Goal: Information Seeking & Learning: Learn about a topic

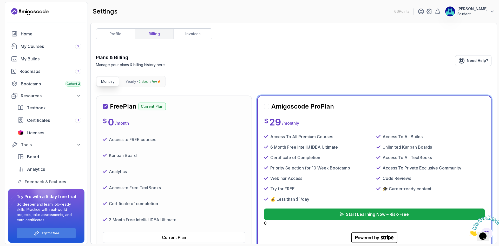
scroll to position [43, 0]
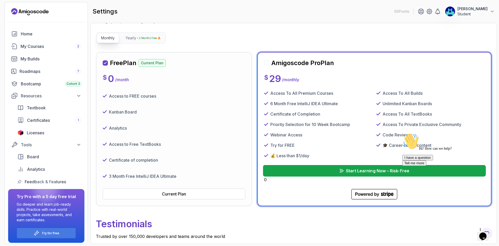
click at [347, 167] on p "Start Learning Now – Risk-Free" at bounding box center [377, 170] width 63 height 6
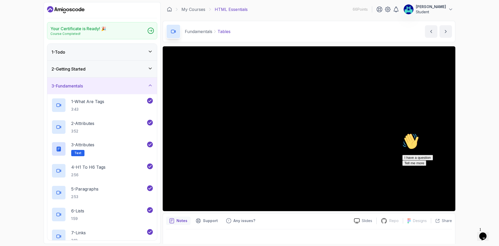
click at [68, 11] on icon "Dashboard" at bounding box center [65, 9] width 37 height 8
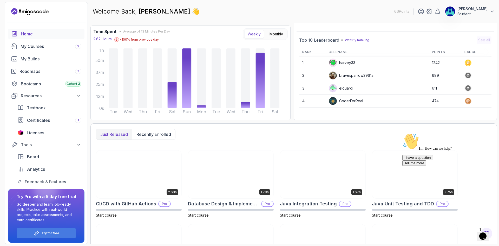
scroll to position [87, 0]
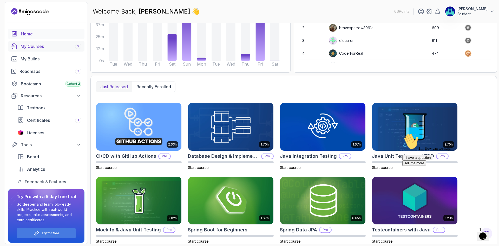
click at [43, 44] on div "My Courses 2" at bounding box center [51, 46] width 61 height 6
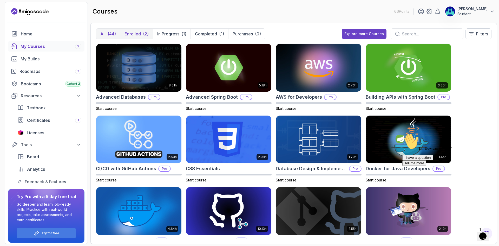
click at [141, 32] on button "Enrolled (2)" at bounding box center [136, 34] width 33 height 10
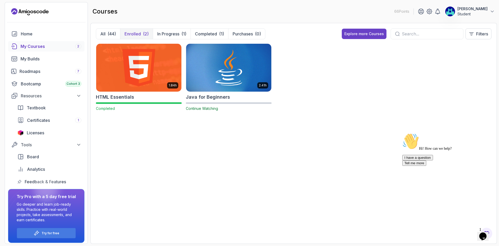
click at [214, 78] on img at bounding box center [228, 67] width 89 height 50
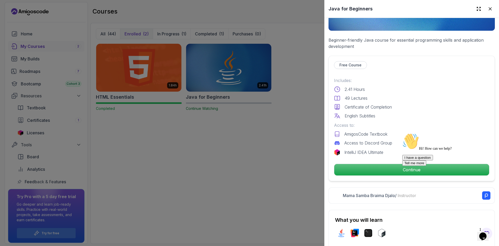
scroll to position [87, 0]
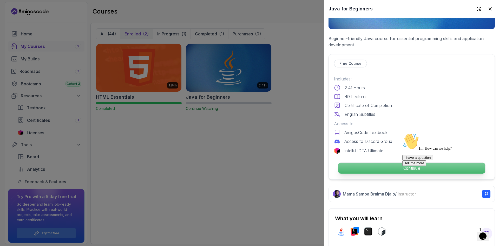
click at [375, 164] on p "Continue" at bounding box center [411, 167] width 147 height 11
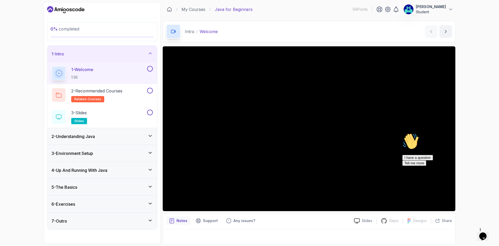
click at [402, 133] on icon "Chat attention grabber" at bounding box center [402, 133] width 0 height 0
click at [449, 9] on icon at bounding box center [450, 9] width 5 height 5
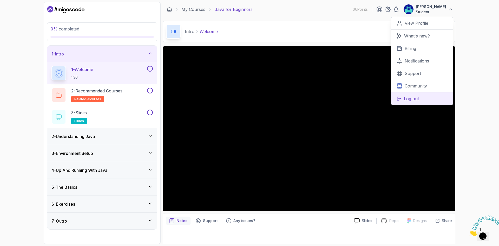
click at [418, 101] on p "Log out" at bounding box center [411, 98] width 15 height 6
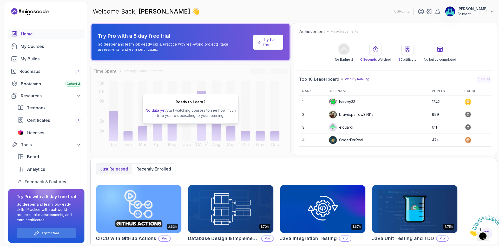
click at [481, 12] on p "Student" at bounding box center [472, 13] width 30 height 5
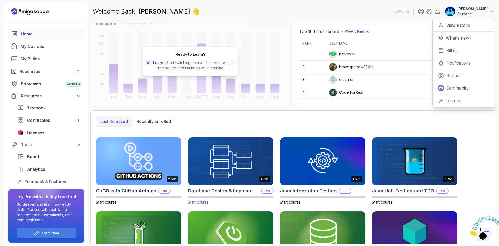
scroll to position [88, 0]
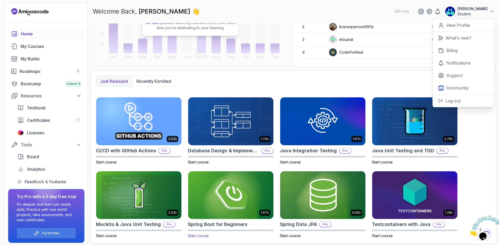
click at [220, 191] on img at bounding box center [230, 195] width 89 height 50
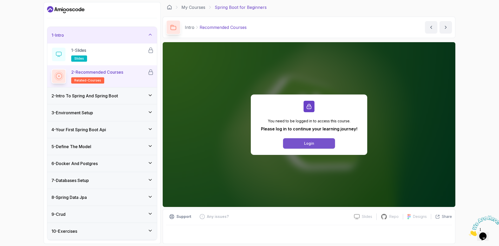
click at [304, 143] on button "Login" at bounding box center [309, 143] width 52 height 10
click at [112, 93] on h3 "2 - Intro To Spring And Spring Boot" at bounding box center [84, 95] width 67 height 6
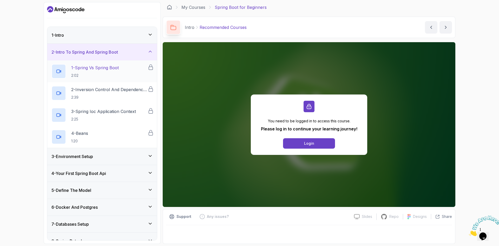
click at [129, 68] on div "1 - Spring Vs Spring Boot 2:02" at bounding box center [99, 71] width 96 height 15
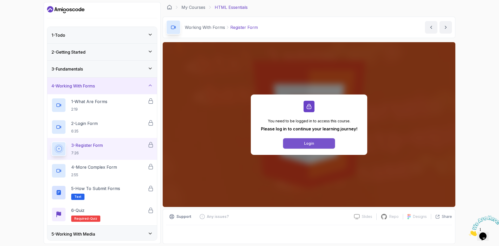
click at [306, 141] on div "Login" at bounding box center [309, 143] width 10 height 5
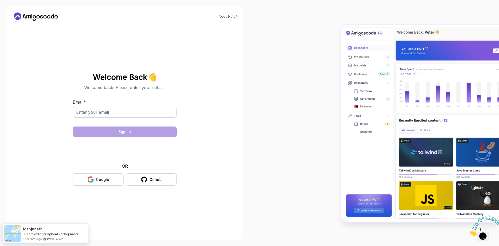
click at [103, 175] on button "Google" at bounding box center [98, 179] width 51 height 12
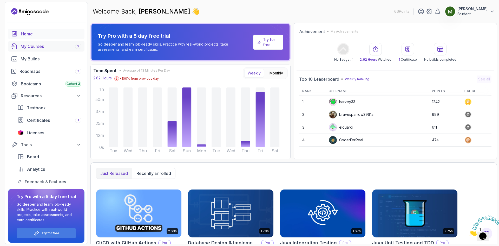
click at [37, 48] on div "My Courses 2" at bounding box center [51, 46] width 61 height 6
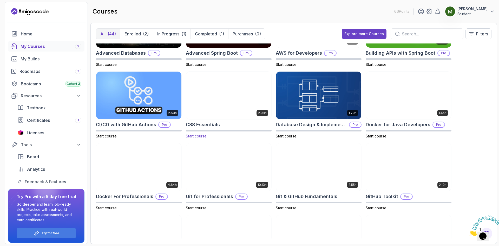
scroll to position [87, 0]
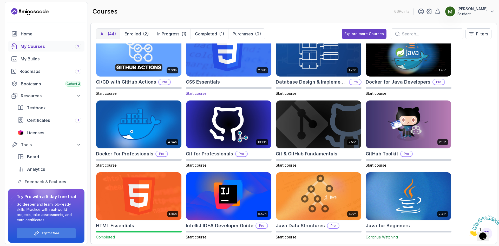
click at [201, 93] on span "Start course" at bounding box center [196, 93] width 21 height 4
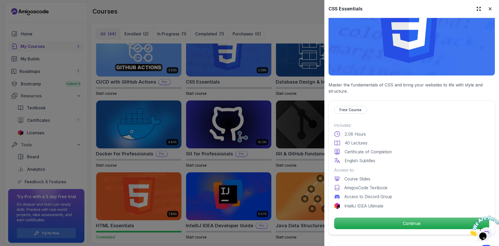
scroll to position [173, 0]
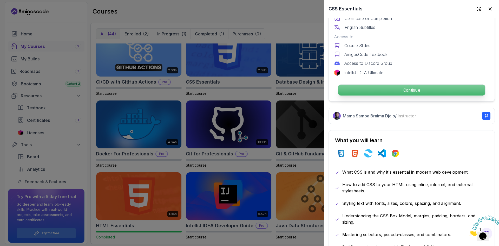
click at [395, 93] on p "Continue" at bounding box center [411, 89] width 147 height 11
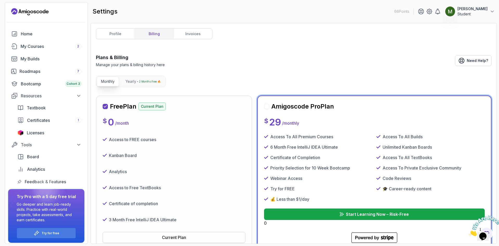
click at [189, 232] on button "Current Plan" at bounding box center [174, 237] width 143 height 11
click at [172, 145] on div "Access to FREE courses Kanban Board Analytics Access to Free TextBooks Certific…" at bounding box center [174, 179] width 143 height 92
drag, startPoint x: 131, startPoint y: 64, endPoint x: 266, endPoint y: 64, distance: 135.6
click at [260, 65] on div "Plans & Billing Manage your plans & billing history here Need Help?" at bounding box center [293, 61] width 395 height 14
drag, startPoint x: 235, startPoint y: 62, endPoint x: 207, endPoint y: 61, distance: 27.6
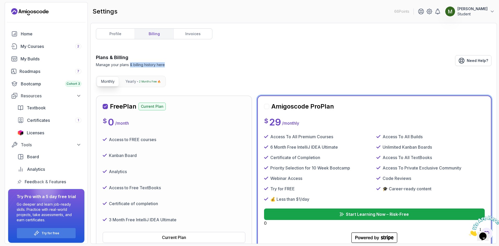
click at [235, 62] on div "Plans & Billing Manage your plans & billing history here Need Help?" at bounding box center [293, 61] width 395 height 14
click at [142, 84] on button "Yearly 2 Months Free 🔥" at bounding box center [143, 81] width 44 height 10
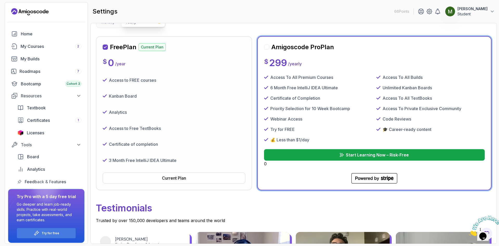
scroll to position [87, 0]
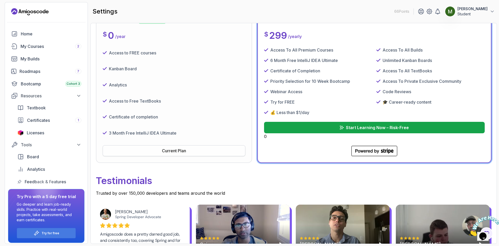
click at [176, 148] on div "Current Plan" at bounding box center [174, 150] width 24 height 6
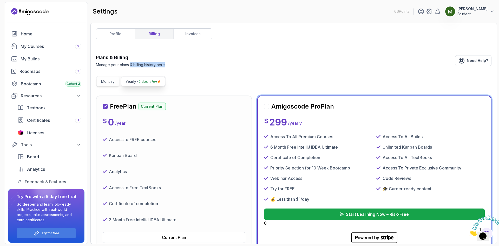
click at [107, 80] on p "Monthly" at bounding box center [108, 81] width 14 height 5
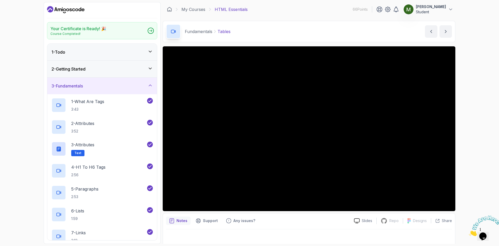
click at [78, 8] on icon "Dashboard" at bounding box center [65, 9] width 37 height 8
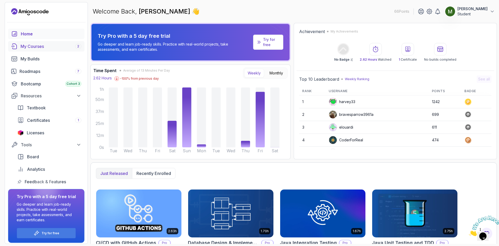
click at [54, 47] on div "My Courses 2" at bounding box center [51, 46] width 61 height 6
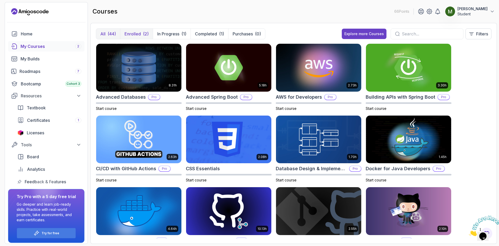
click at [138, 34] on p "Enrolled" at bounding box center [132, 34] width 16 height 6
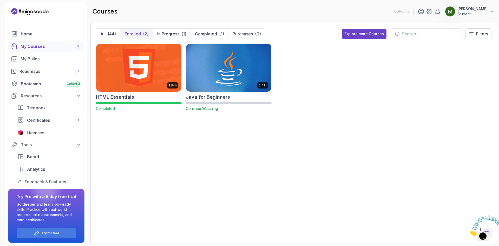
click at [237, 88] on img at bounding box center [228, 67] width 89 height 50
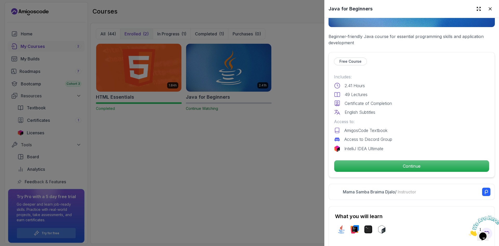
scroll to position [130, 0]
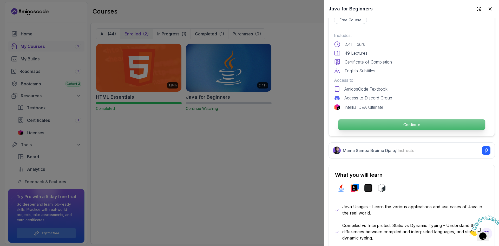
click at [407, 124] on p "Continue" at bounding box center [411, 124] width 147 height 11
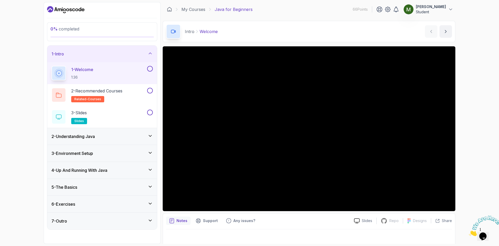
click at [149, 68] on button at bounding box center [150, 69] width 6 height 6
click at [132, 95] on div "2 - Recommended Courses related-courses" at bounding box center [98, 95] width 95 height 15
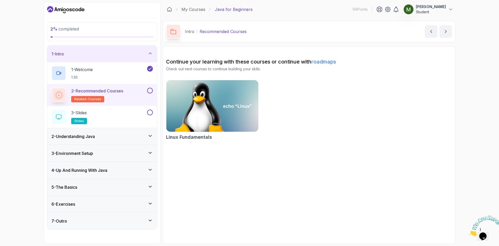
click at [150, 90] on button at bounding box center [150, 91] width 6 height 6
click at [150, 113] on button at bounding box center [150, 112] width 6 height 6
click at [133, 137] on div "2 - Understanding Java" at bounding box center [101, 136] width 101 height 6
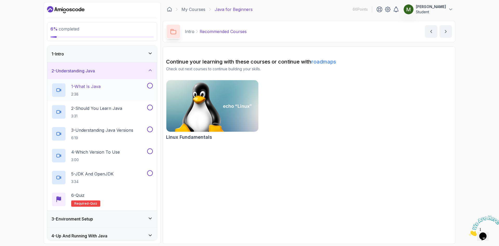
click at [118, 88] on div "1 - What Is Java 2:38" at bounding box center [98, 90] width 95 height 15
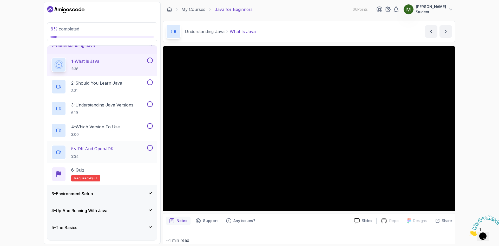
scroll to position [55, 0]
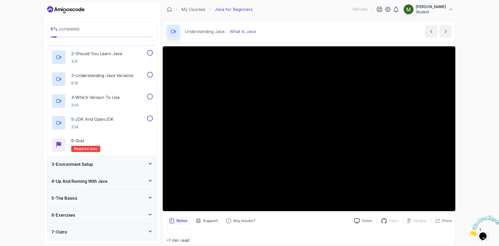
click at [114, 217] on div "6 - Exercises" at bounding box center [101, 214] width 101 height 6
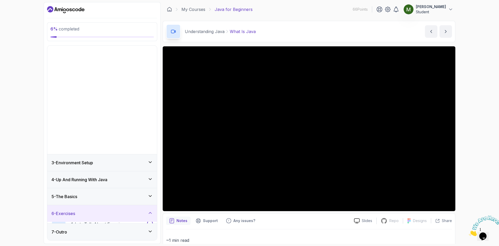
scroll to position [0, 0]
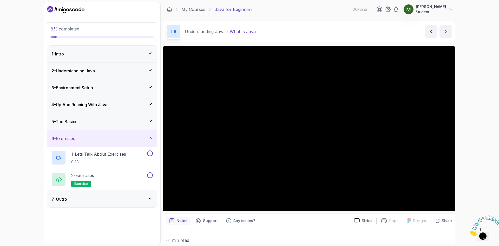
click at [136, 133] on div "6 - Exercises" at bounding box center [102, 138] width 110 height 17
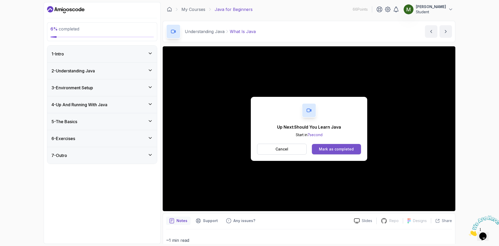
click at [332, 149] on div "Mark as completed" at bounding box center [336, 148] width 35 height 5
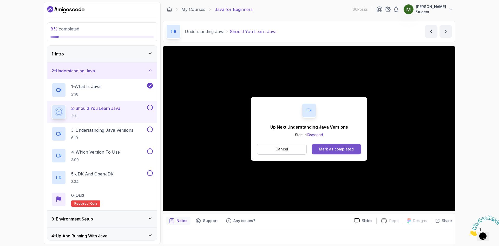
click at [332, 152] on button "Mark as completed" at bounding box center [336, 149] width 49 height 10
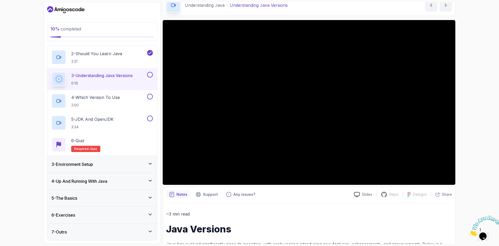
scroll to position [43, 0]
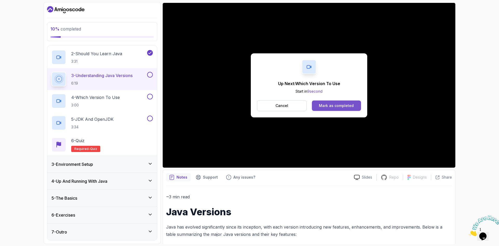
click at [332, 103] on div "Mark as completed" at bounding box center [336, 105] width 35 height 5
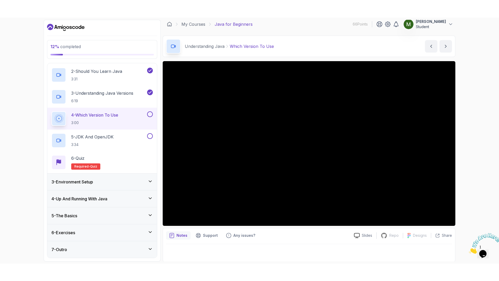
scroll to position [3, 0]
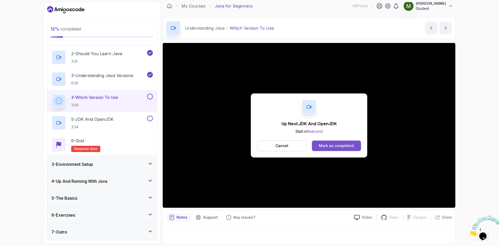
click at [323, 147] on div "Mark as completed" at bounding box center [336, 145] width 35 height 5
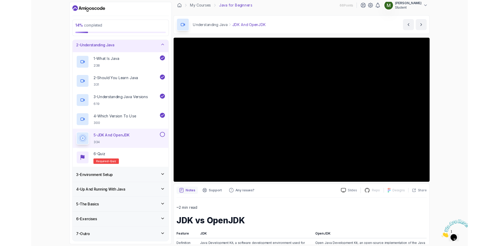
scroll to position [55, 0]
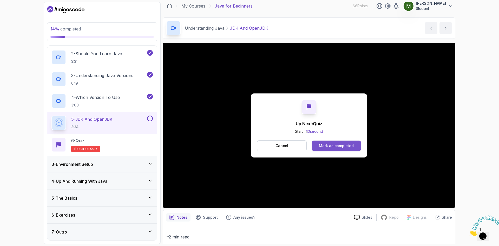
click at [346, 145] on div "Mark as completed" at bounding box center [336, 145] width 35 height 5
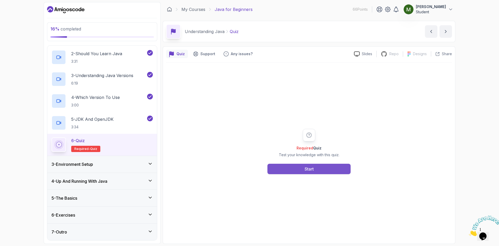
click at [332, 168] on button "Start" at bounding box center [308, 168] width 83 height 10
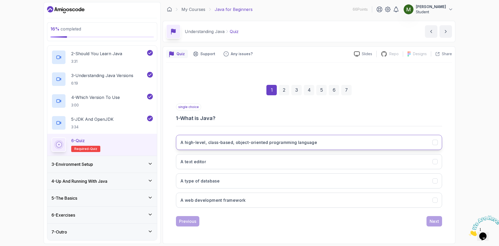
click at [206, 149] on button "A high-level, class-based, object-oriented programming language" at bounding box center [309, 142] width 266 height 15
click at [432, 219] on div "Next" at bounding box center [433, 221] width 9 height 6
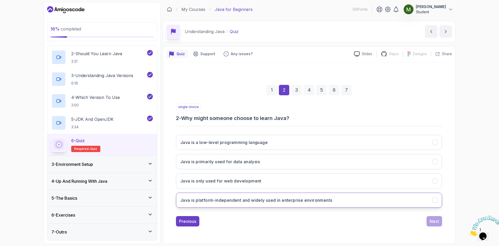
click at [217, 204] on button "Java is platform-independent and widely used in enterprise environments" at bounding box center [309, 199] width 266 height 15
click at [437, 223] on div "Next" at bounding box center [433, 221] width 9 height 6
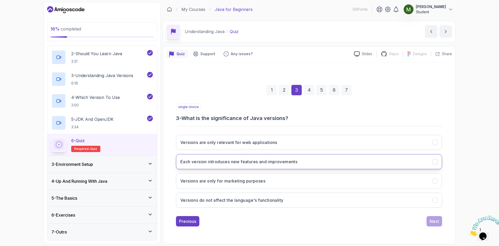
click at [250, 161] on h3 "Each version introduces new features and improvements" at bounding box center [238, 161] width 117 height 6
click at [432, 220] on div "Next" at bounding box center [433, 221] width 9 height 6
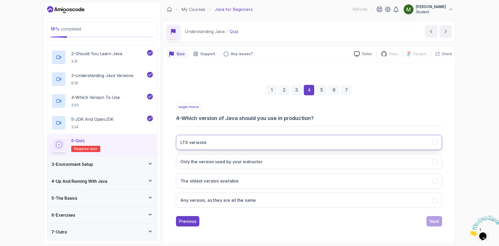
click at [226, 141] on button "LTS versions" at bounding box center [309, 142] width 266 height 15
click at [434, 219] on div "Next" at bounding box center [433, 221] width 9 height 6
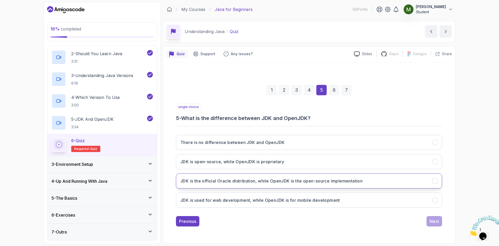
click at [295, 181] on h3 "JDK is the official Oracle distribution, while OpenJDK is the open-source imple…" at bounding box center [271, 180] width 182 height 6
click at [430, 218] on div "Next" at bounding box center [433, 221] width 9 height 6
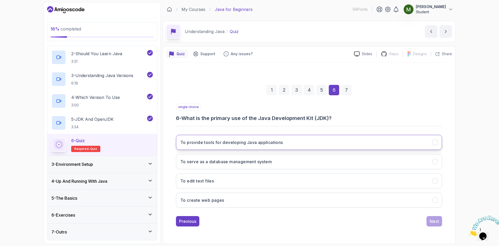
click at [230, 145] on button "To provide tools for developing Java applications" at bounding box center [309, 142] width 266 height 15
click at [437, 222] on div "Next" at bounding box center [433, 221] width 9 height 6
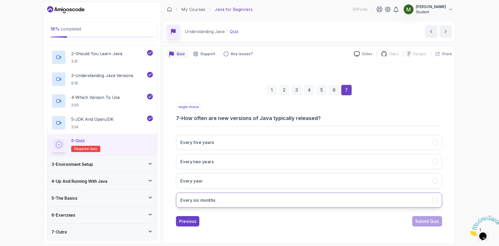
click at [210, 201] on h3 "Every six months" at bounding box center [197, 200] width 35 height 6
click at [428, 223] on div "Submit Quiz" at bounding box center [427, 221] width 24 height 6
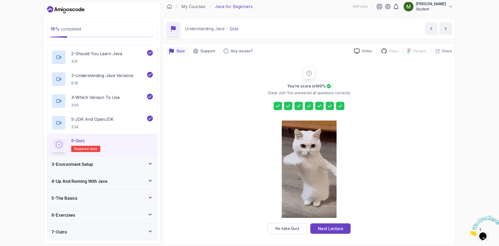
scroll to position [4, 0]
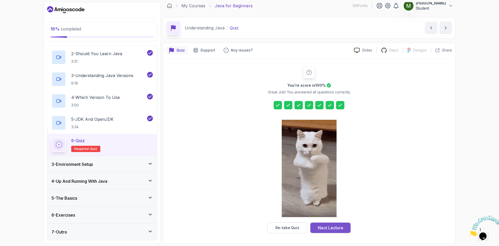
click at [343, 225] on div "Next Lecture" at bounding box center [330, 227] width 25 height 6
